Goal: Navigation & Orientation: Find specific page/section

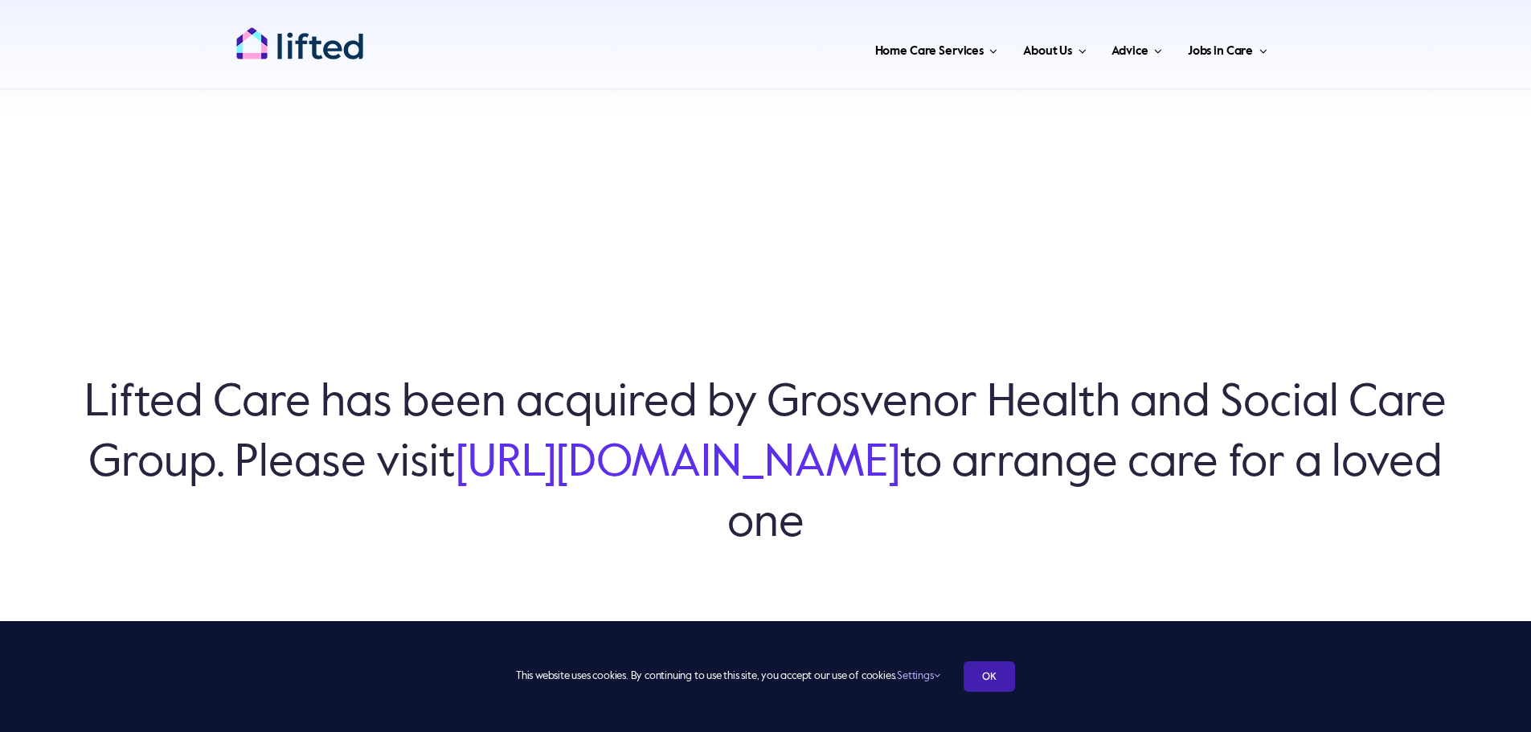
click at [990, 665] on link "OK" at bounding box center [989, 676] width 51 height 31
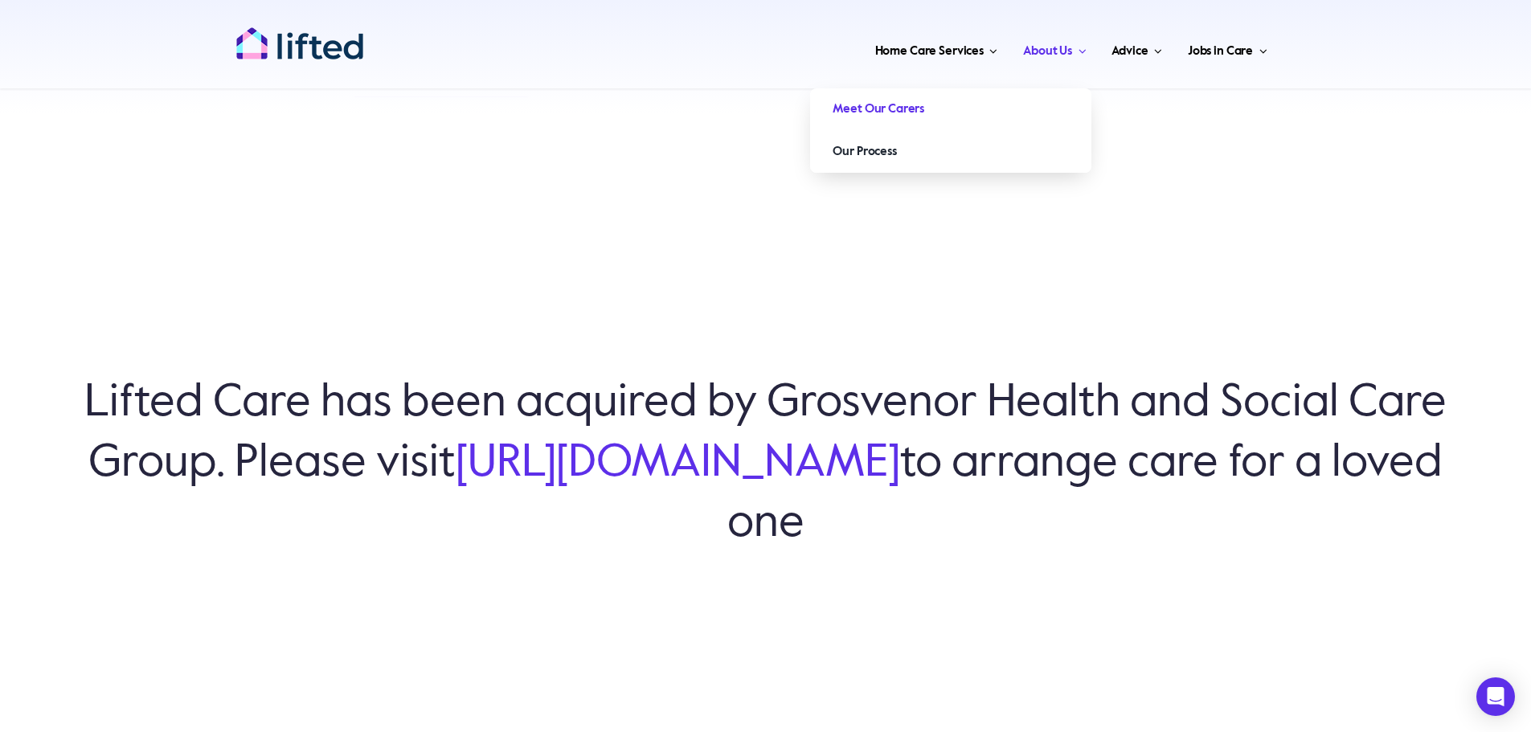
click at [861, 104] on span "Meet Our Carers" at bounding box center [879, 109] width 92 height 26
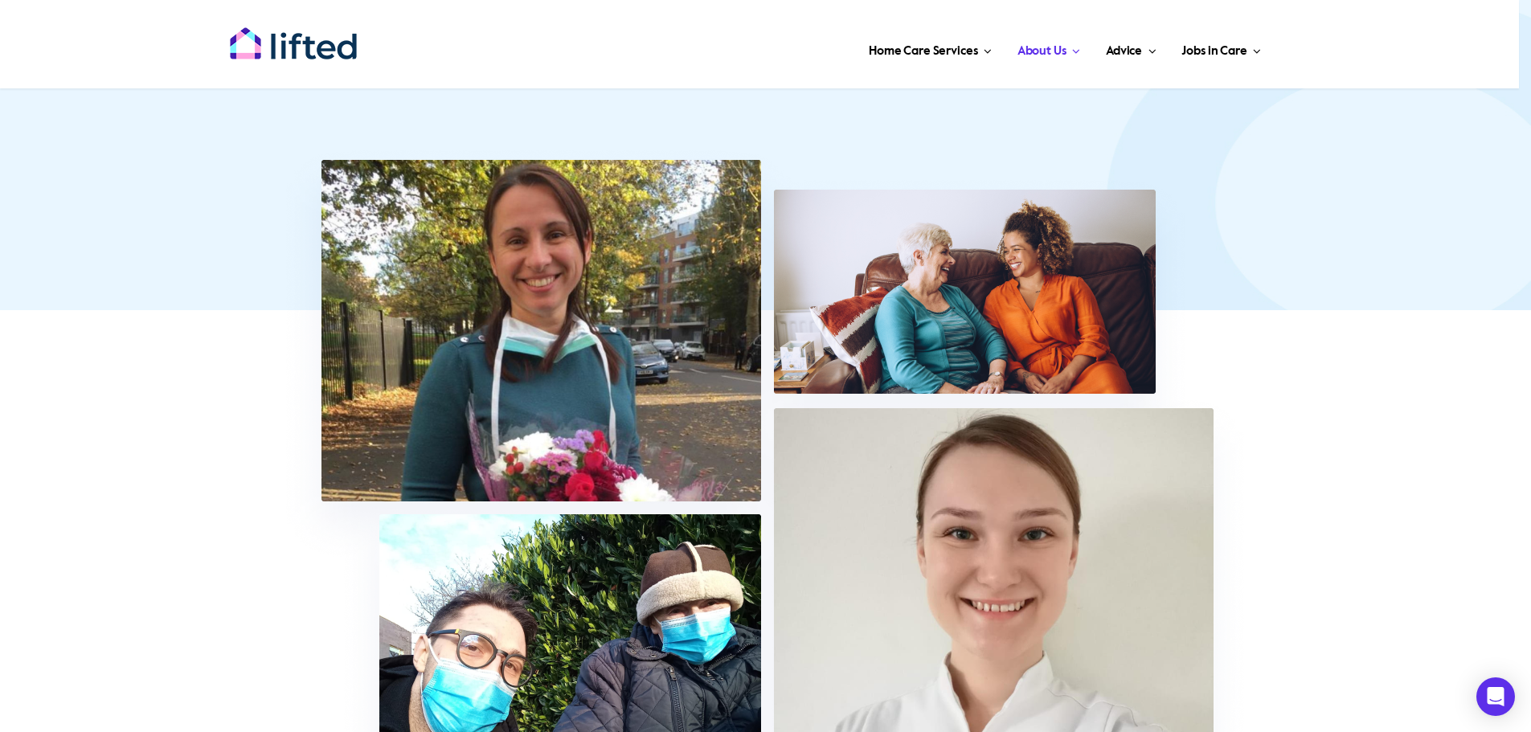
click at [495, 245] on img at bounding box center [765, 517] width 979 height 755
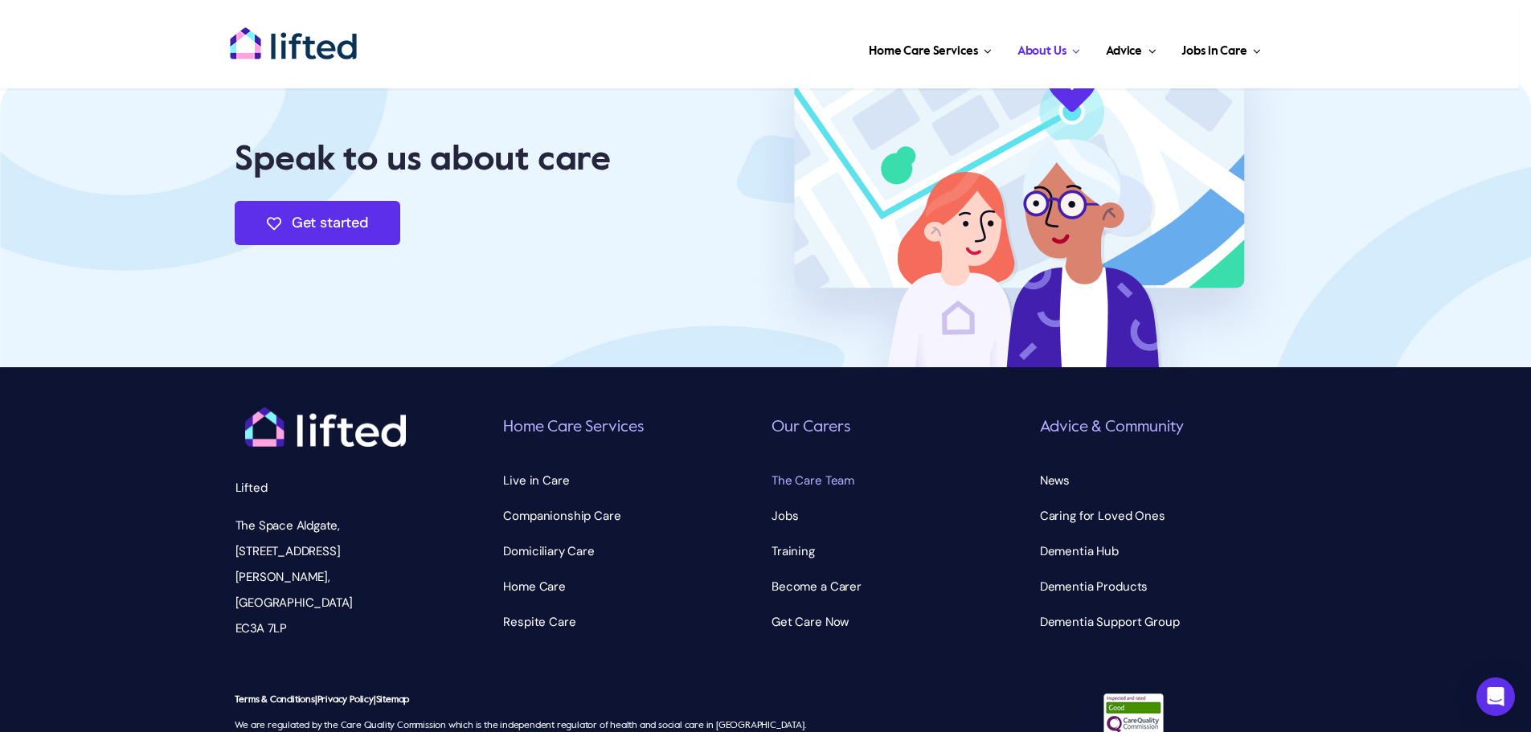
scroll to position [5036, 0]
